Goal: Information Seeking & Learning: Learn about a topic

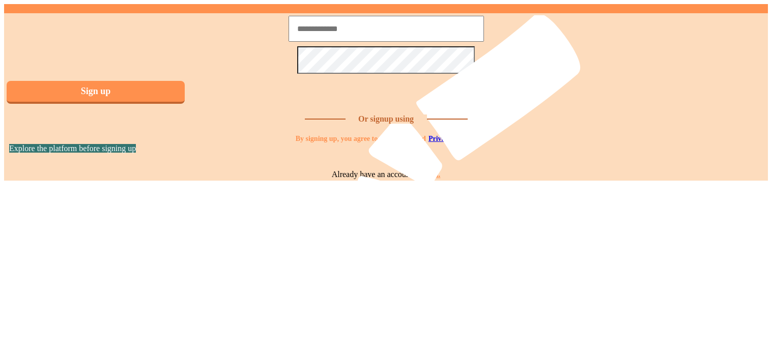
click at [431, 179] on link "Log in." at bounding box center [428, 174] width 24 height 9
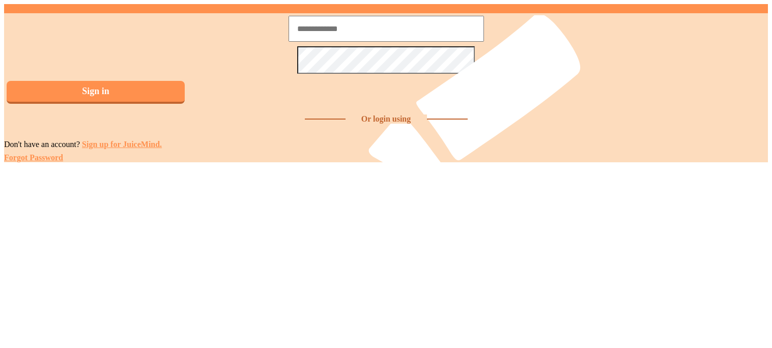
click at [345, 42] on input at bounding box center [386, 29] width 195 height 26
type input "**********"
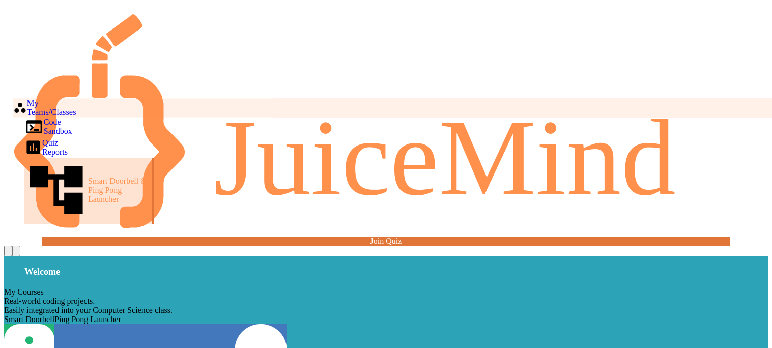
click at [76, 98] on div "My Teams/Classes" at bounding box center [44, 107] width 63 height 19
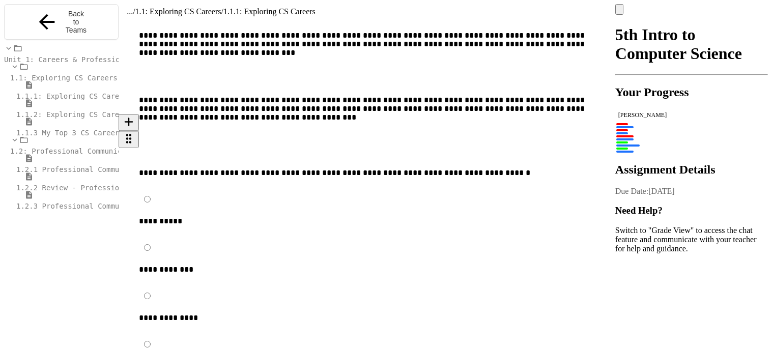
scroll to position [69, 0]
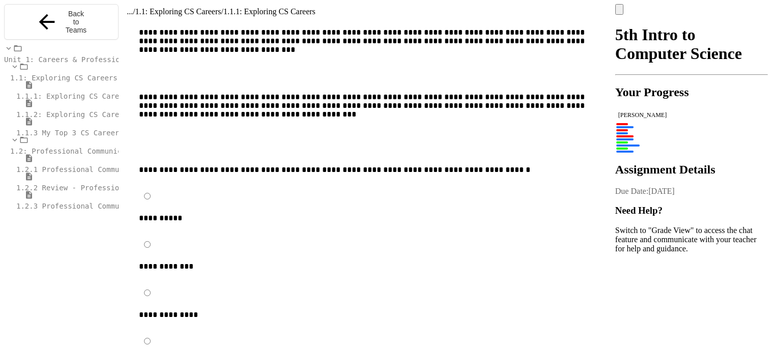
click at [87, 202] on span "1.2.3 Professional Communication Challenge" at bounding box center [106, 206] width 180 height 8
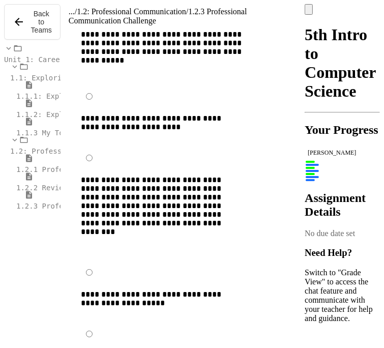
scroll to position [1430, 0]
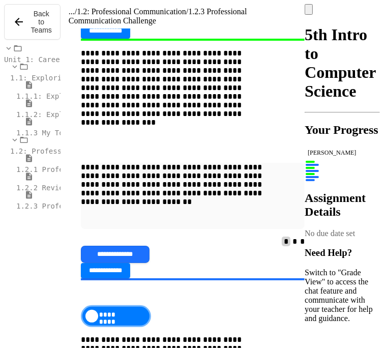
click at [35, 101] on div "1.1.1: Exploring CS Careers" at bounding box center [32, 90] width 57 height 20
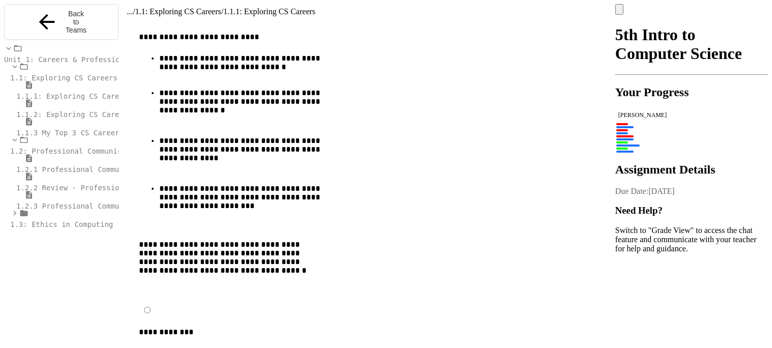
scroll to position [881, 0]
